Goal: Register for event/course

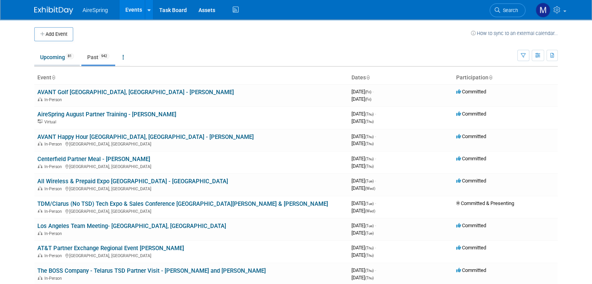
click at [55, 59] on link "Upcoming 81" at bounding box center [57, 57] width 46 height 15
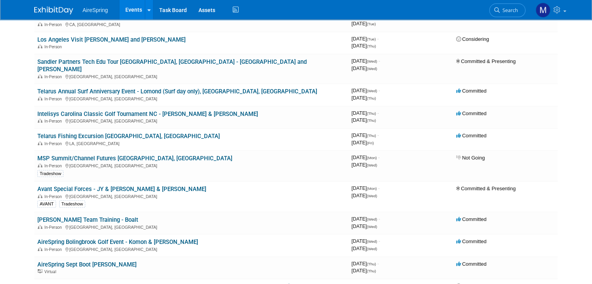
scroll to position [322, 0]
click at [86, 261] on link "AireSpring Sept Boot [PERSON_NAME]" at bounding box center [86, 264] width 99 height 7
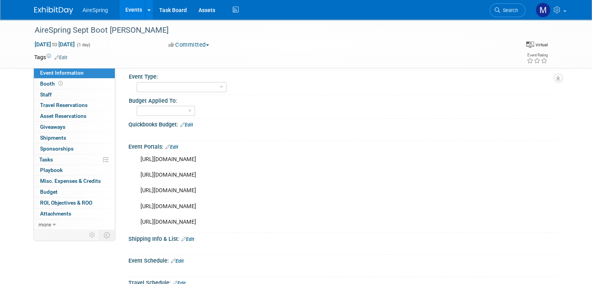
scroll to position [51, 0]
drag, startPoint x: 130, startPoint y: 223, endPoint x: 361, endPoint y: 221, distance: 231.1
click at [361, 221] on div "https://attendee.gotowebinar.com/register/5334809976713936469?source=AgentStar …" at bounding box center [304, 190] width 339 height 78
copy div "https://attendee.gotowebinar.com/register/5334809976713936469?source=MainEmail"
drag, startPoint x: 128, startPoint y: 202, endPoint x: 344, endPoint y: 204, distance: 215.1
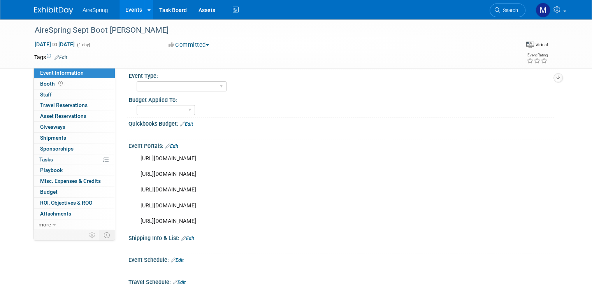
click at [344, 204] on div "https://attendee.gotowebinar.com/register/5334809976713936469?source=AgentStar …" at bounding box center [304, 190] width 339 height 78
copy div "https://attendee.gotowebinar.com/register/5334809976713936469?source=iAgent"
drag, startPoint x: 130, startPoint y: 174, endPoint x: 365, endPoint y: 175, distance: 235.4
click at [365, 175] on div "https://attendee.gotowebinar.com/register/5334809976713936469?source=AgentStar …" at bounding box center [304, 190] width 339 height 78
copy div "https://attendee.gotowebinar.com/register/5334809976713936469?source=SocialMedia"
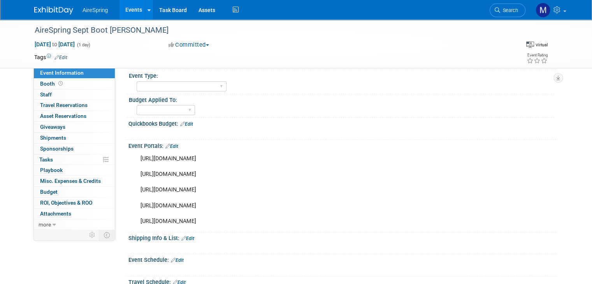
drag, startPoint x: 133, startPoint y: 157, endPoint x: 350, endPoint y: 155, distance: 216.7
click at [350, 155] on div "https://attendee.gotowebinar.com/register/5334809976713936469?source=AgentStar …" at bounding box center [304, 190] width 339 height 78
copy div "https://attendee.gotowebinar.com/register/5334809976713936469?source=AgentStar"
drag, startPoint x: 132, startPoint y: 188, endPoint x: 342, endPoint y: 186, distance: 209.3
click at [342, 186] on div "https://attendee.gotowebinar.com/register/5334809976713936469?source=AgentStar …" at bounding box center [304, 190] width 339 height 78
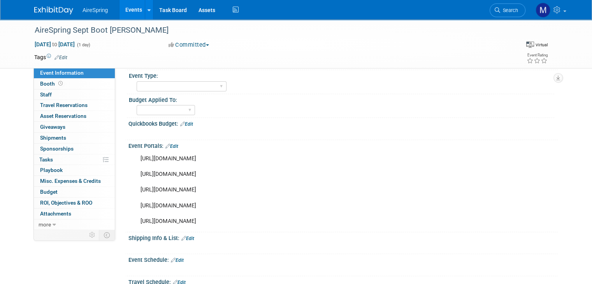
copy div "https://attendee.gotowebinar.com/register/5334809976713936469?source=BEKA"
click at [128, 188] on div "https://attendee.gotowebinar.com/register/5334809976713936469?source=AgentStar …" at bounding box center [342, 189] width 429 height 81
drag, startPoint x: 131, startPoint y: 175, endPoint x: 367, endPoint y: 175, distance: 236.2
click at [367, 175] on div "https://attendee.gotowebinar.com/register/5334809976713936469?source=AgentStar …" at bounding box center [304, 190] width 339 height 78
copy div "https://attendee.gotowebinar.com/register/5334809976713936469?source=SocialMedia"
